Goal: Transaction & Acquisition: Book appointment/travel/reservation

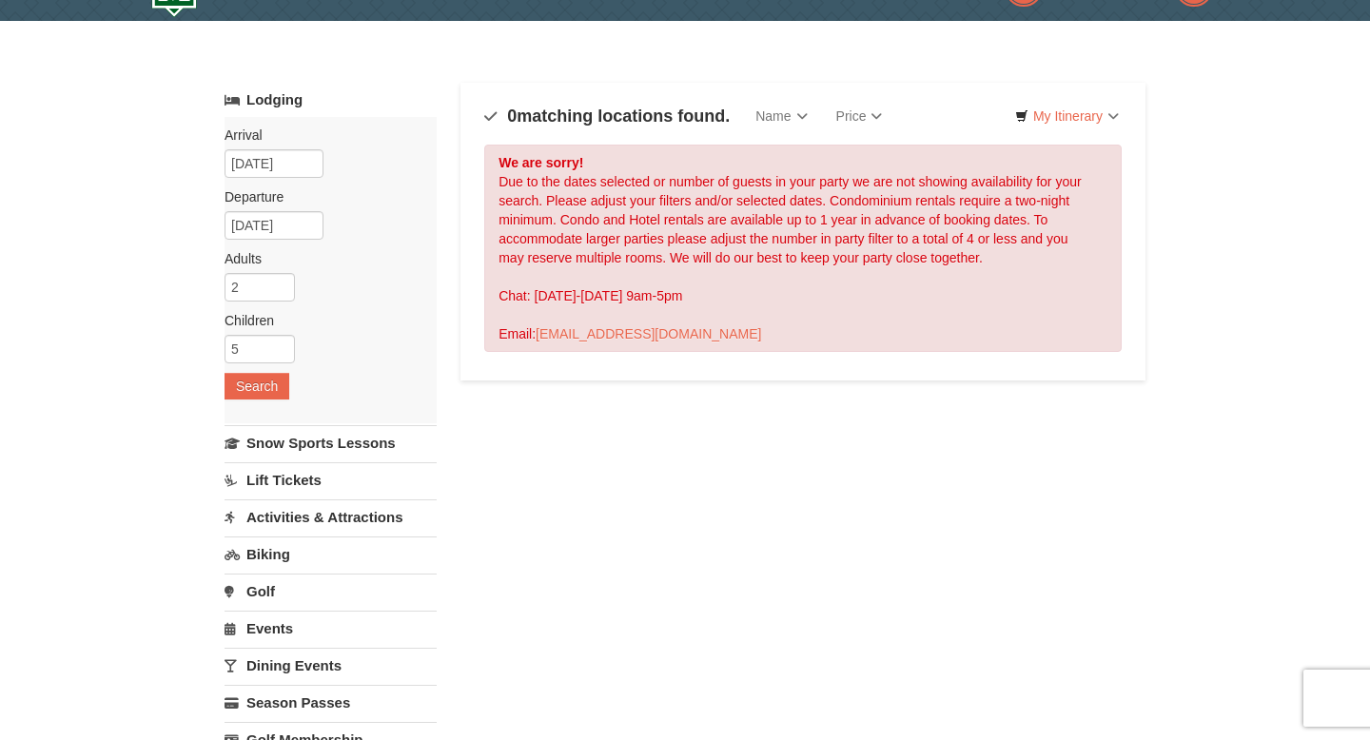
scroll to position [61, 0]
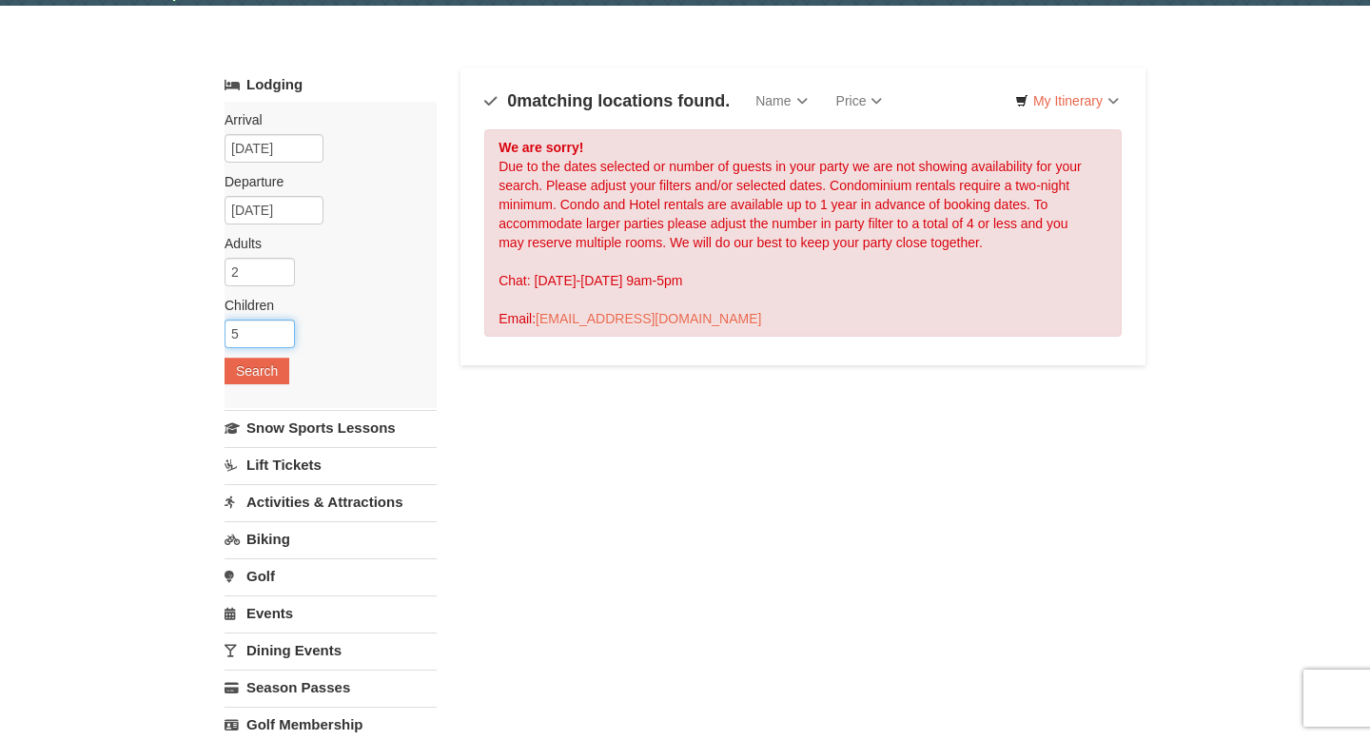
click at [244, 339] on input "5" at bounding box center [260, 334] width 70 height 29
click at [283, 331] on input "6" at bounding box center [260, 334] width 70 height 29
click at [283, 338] on input "5" at bounding box center [260, 334] width 70 height 29
type input "4"
click at [283, 338] on input "4" at bounding box center [260, 334] width 70 height 29
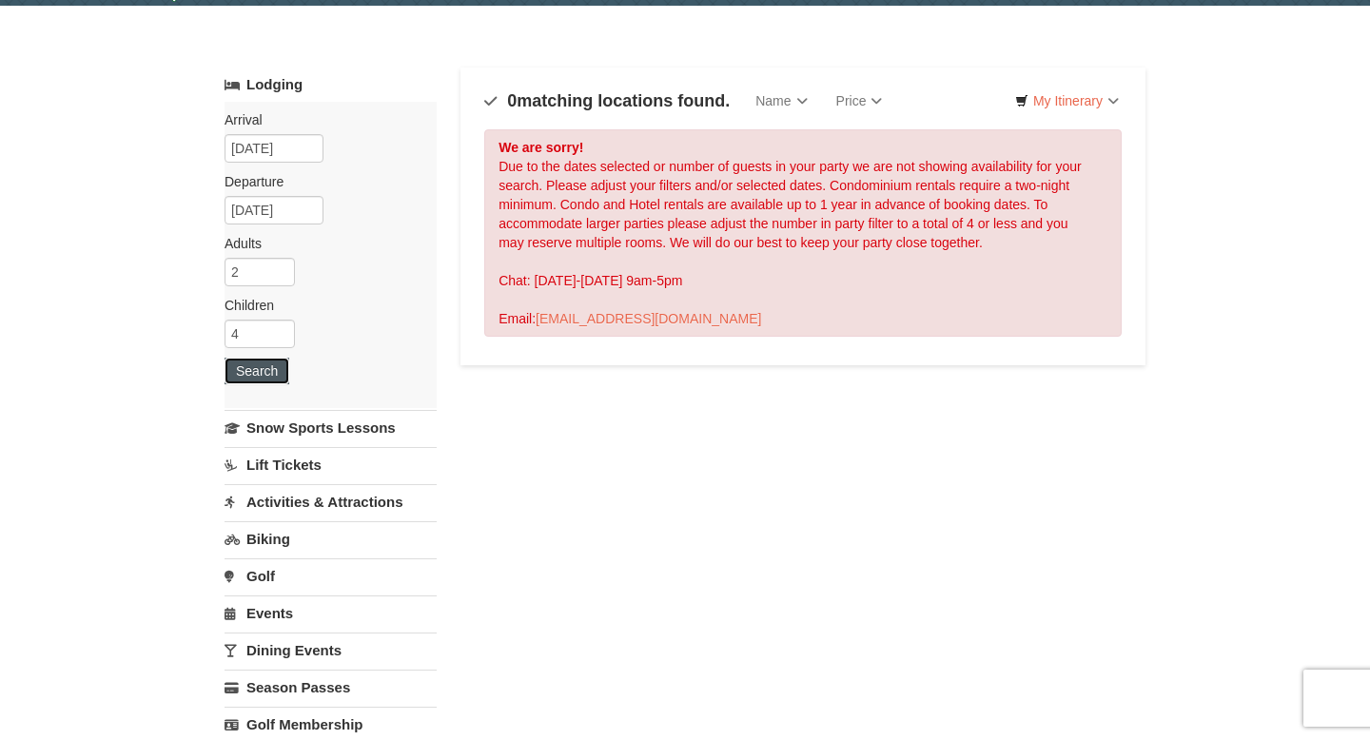
click at [268, 368] on button "Search" at bounding box center [257, 371] width 65 height 27
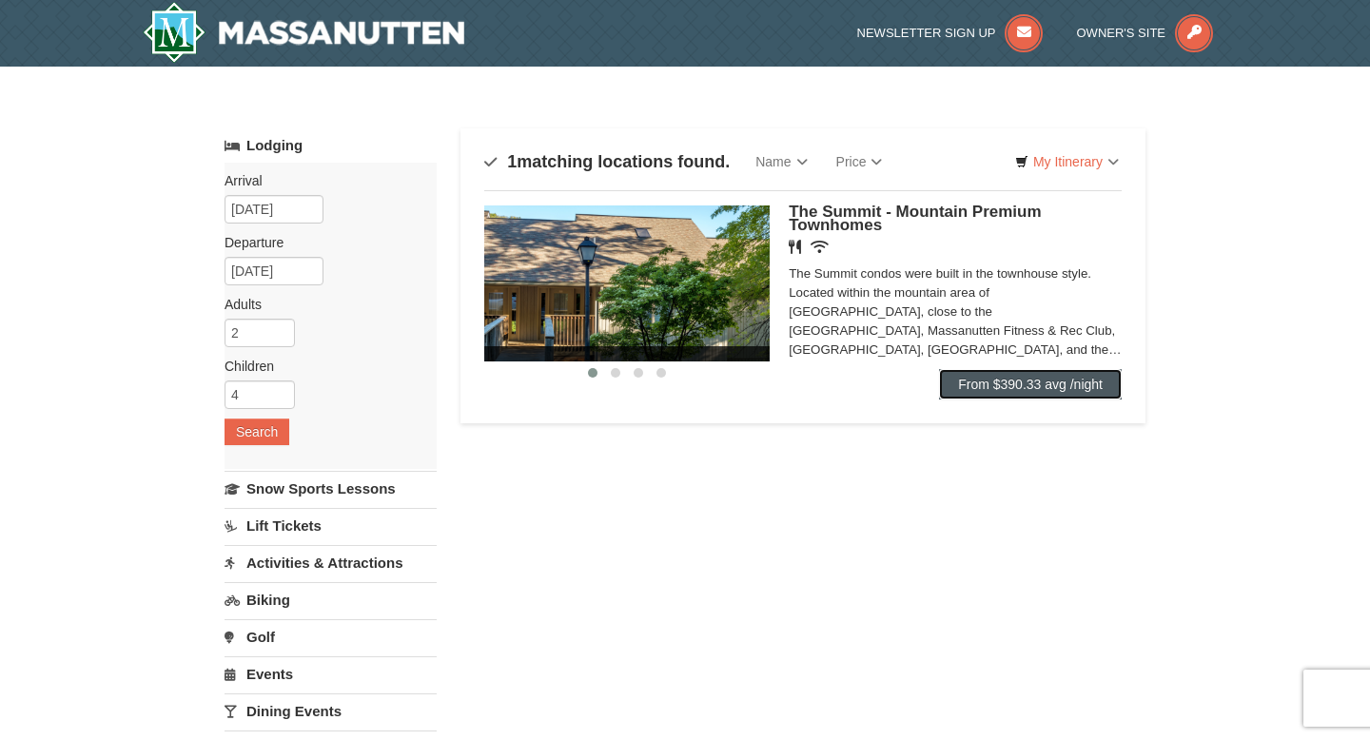
click at [969, 381] on link "From $390.33 avg /night" at bounding box center [1030, 384] width 183 height 30
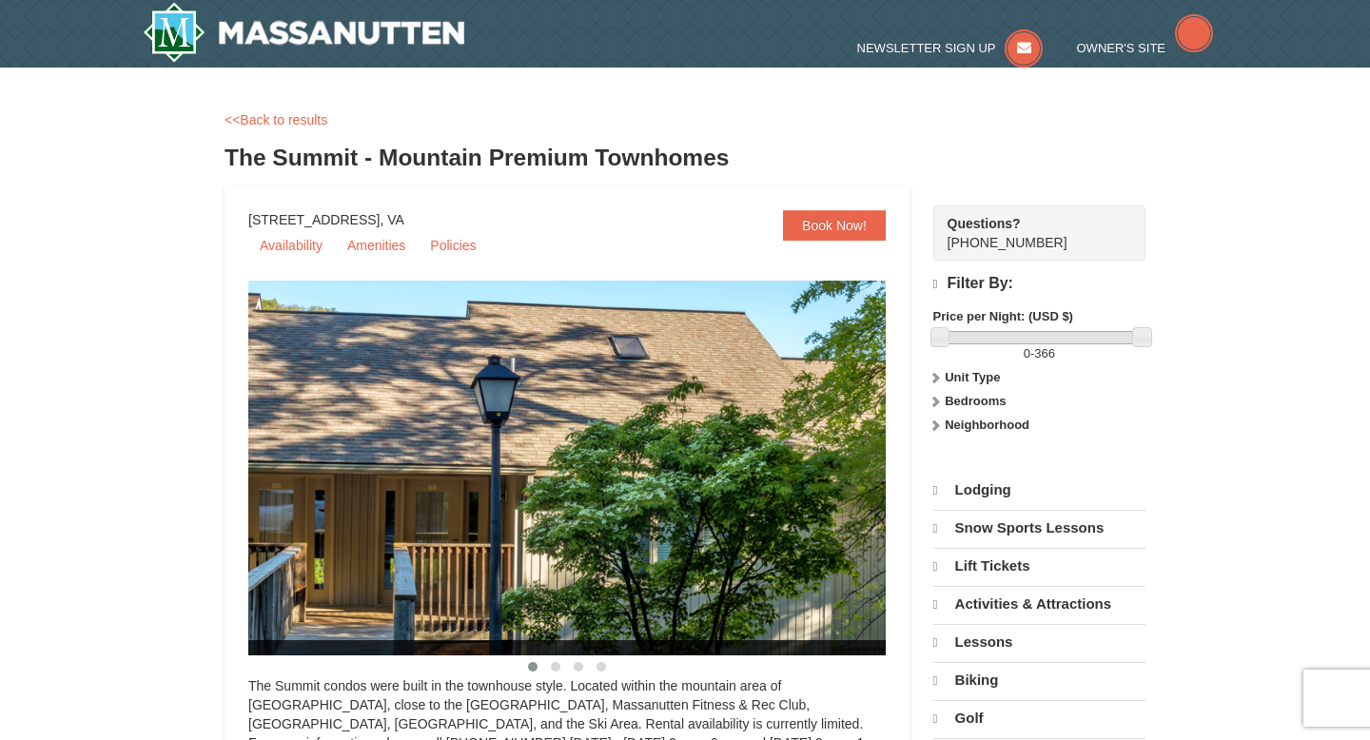
scroll to position [40, 0]
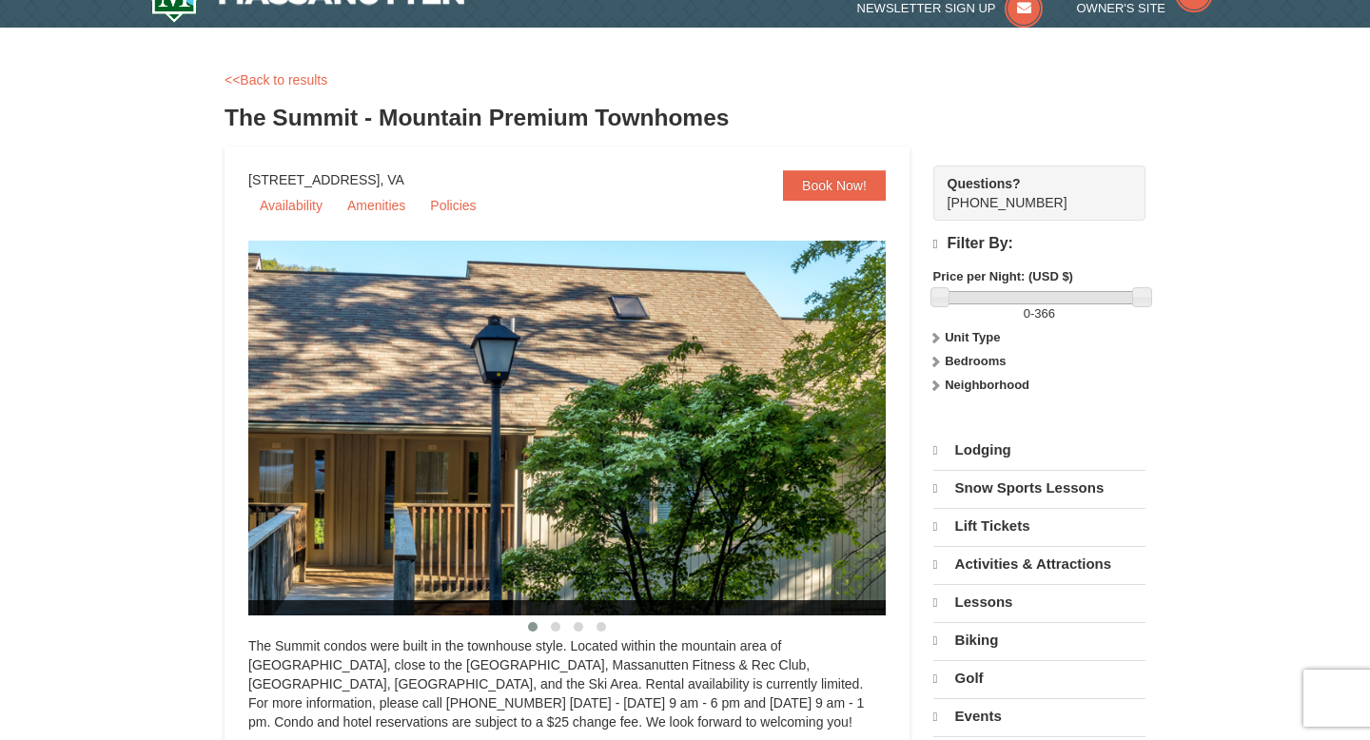
select select "9"
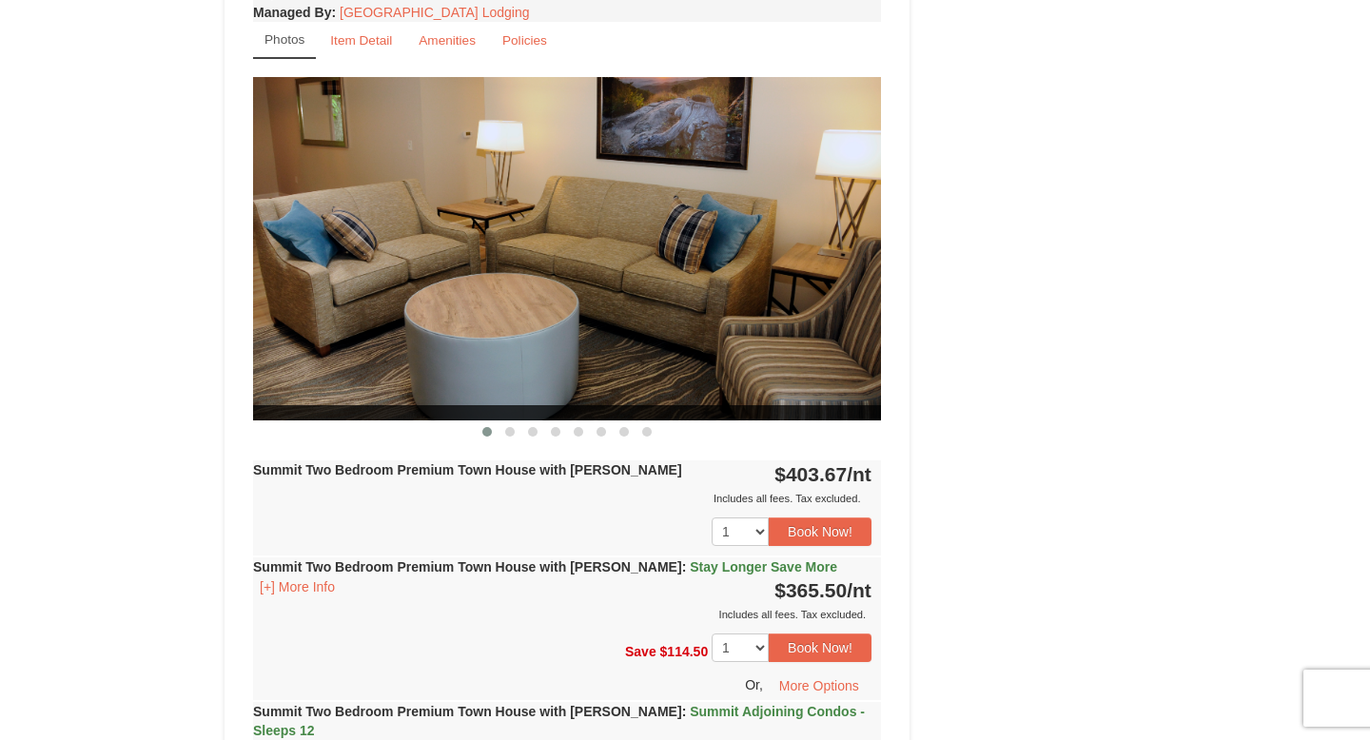
scroll to position [1618, 0]
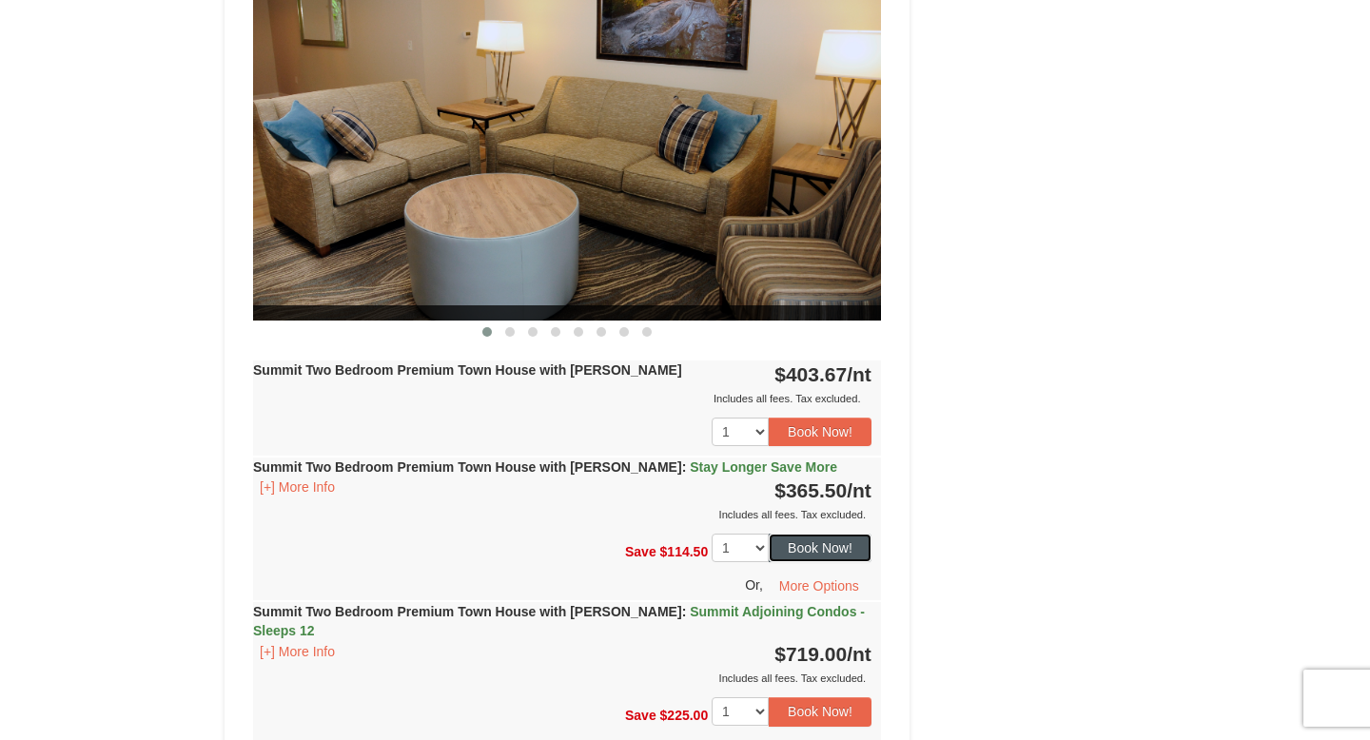
click at [811, 534] on button "Book Now!" at bounding box center [820, 548] width 103 height 29
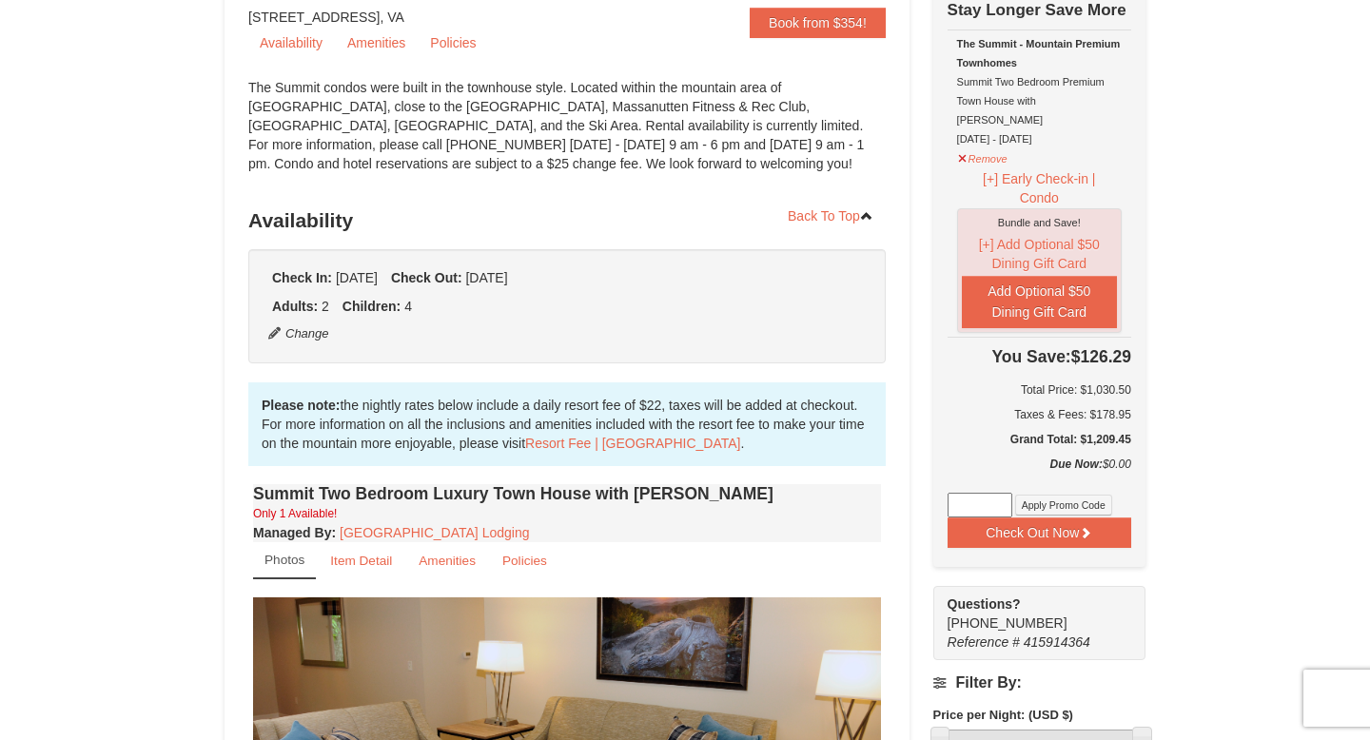
scroll to position [210, 0]
